Goal: Find specific page/section: Find specific page/section

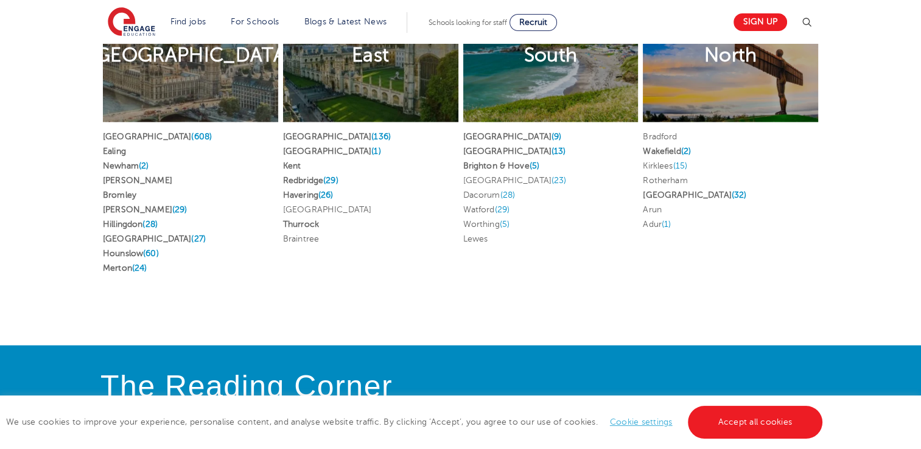
scroll to position [2743, 0]
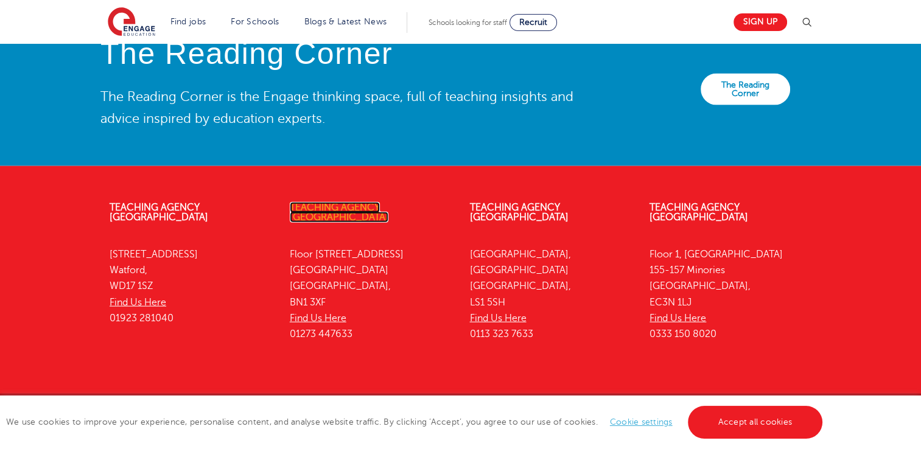
click at [366, 202] on link "Teaching Agency [GEOGRAPHIC_DATA]" at bounding box center [339, 212] width 99 height 21
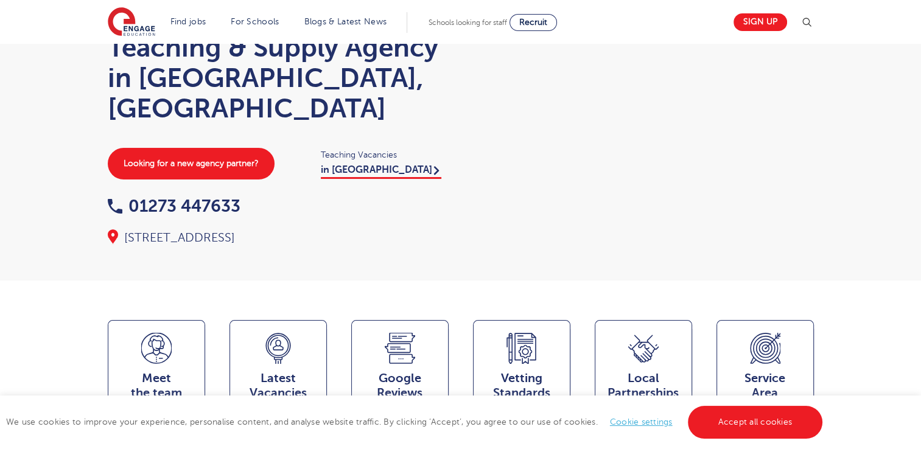
scroll to position [71, 0]
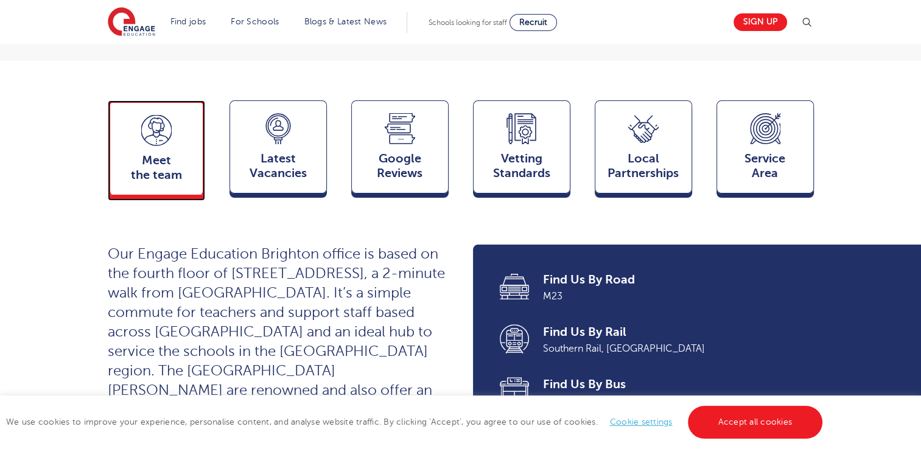
click at [127, 121] on div "Meet the team Team" at bounding box center [156, 147] width 97 height 95
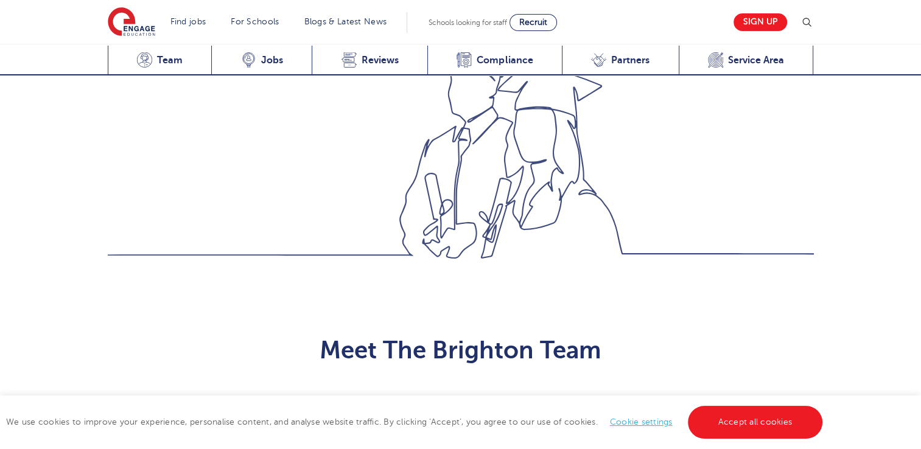
scroll to position [1230, 0]
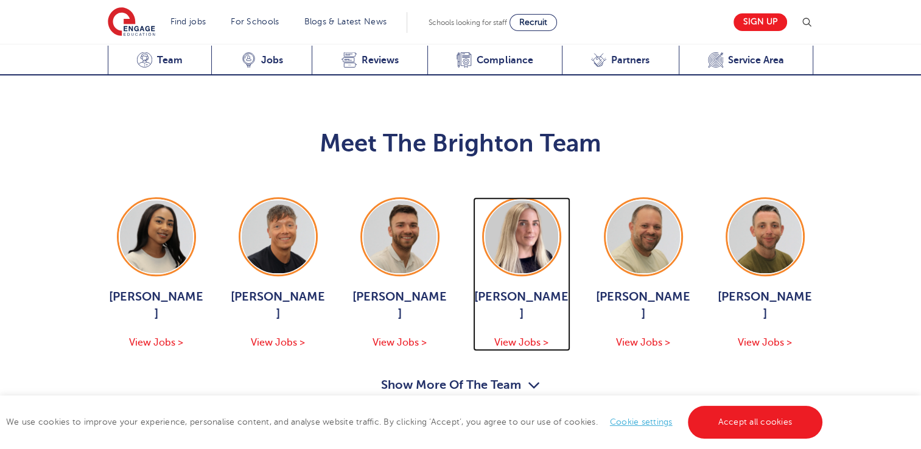
click at [513, 337] on span "View Jobs >" at bounding box center [522, 342] width 54 height 11
